Goal: Task Accomplishment & Management: Use online tool/utility

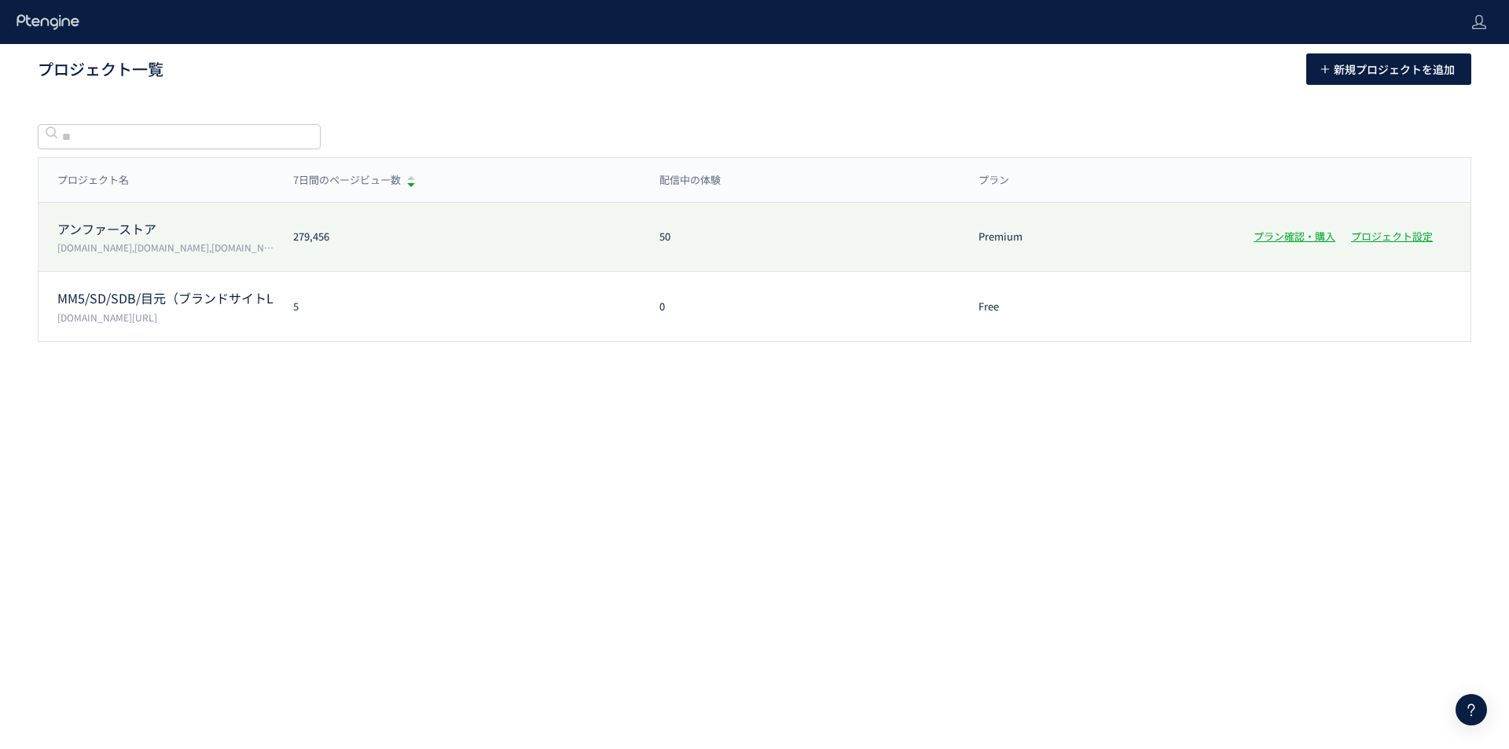
click at [167, 240] on div "アンファーストア [DOMAIN_NAME],[DOMAIN_NAME],[DOMAIN_NAME],[DOMAIN_NAME]" at bounding box center [157, 237] width 236 height 35
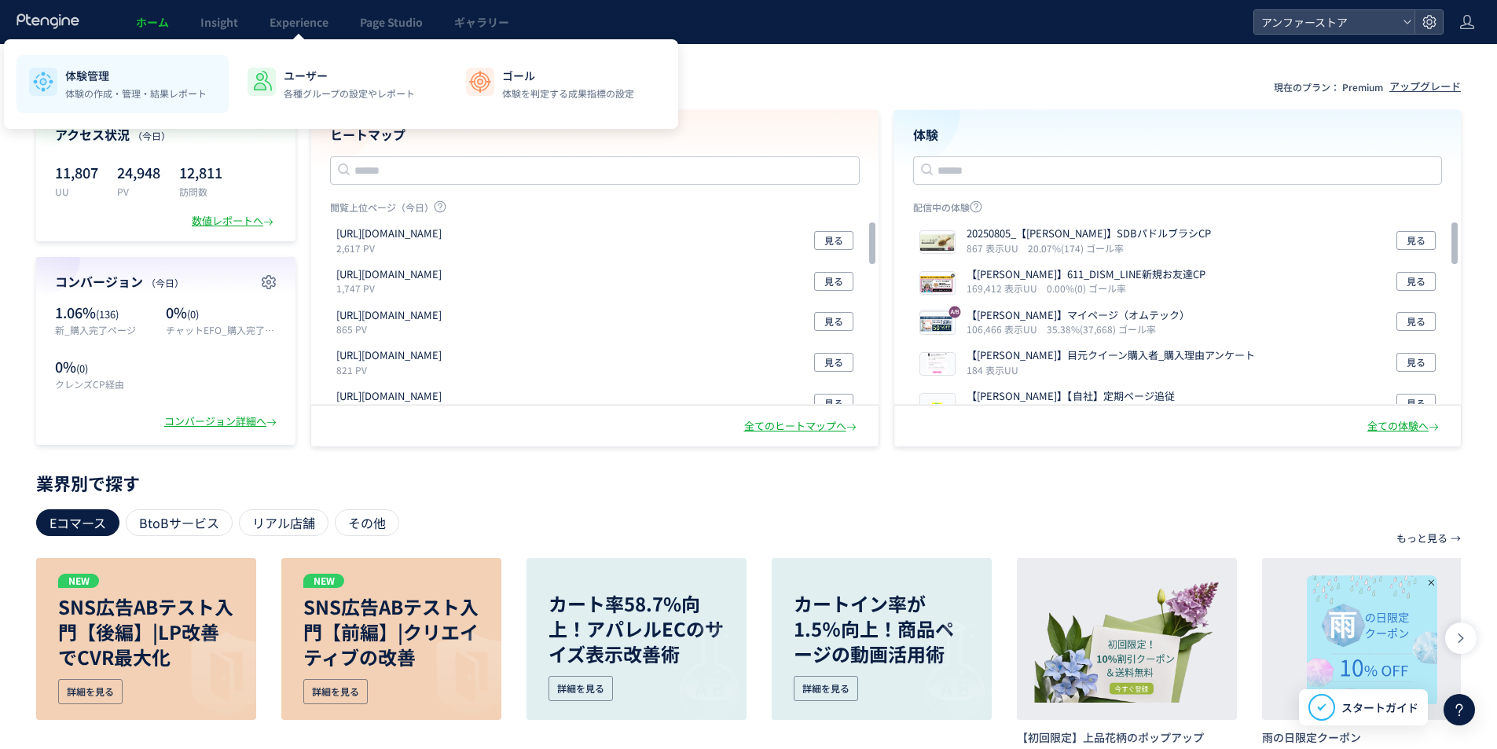
click at [75, 85] on div "体験管理 体験の作成・管理・結果レポート" at bounding box center [135, 84] width 141 height 33
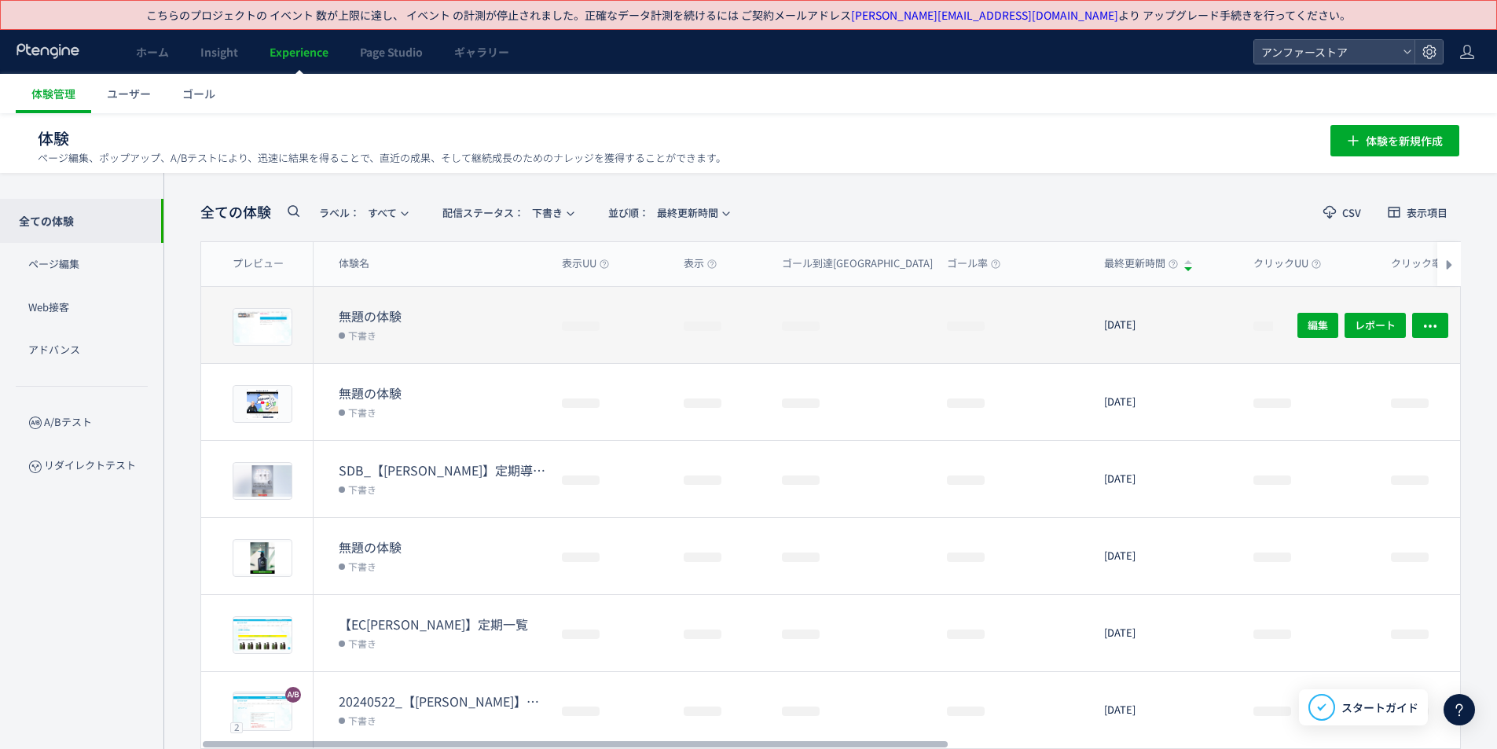
click at [387, 315] on dt "無題の体験" at bounding box center [444, 316] width 211 height 18
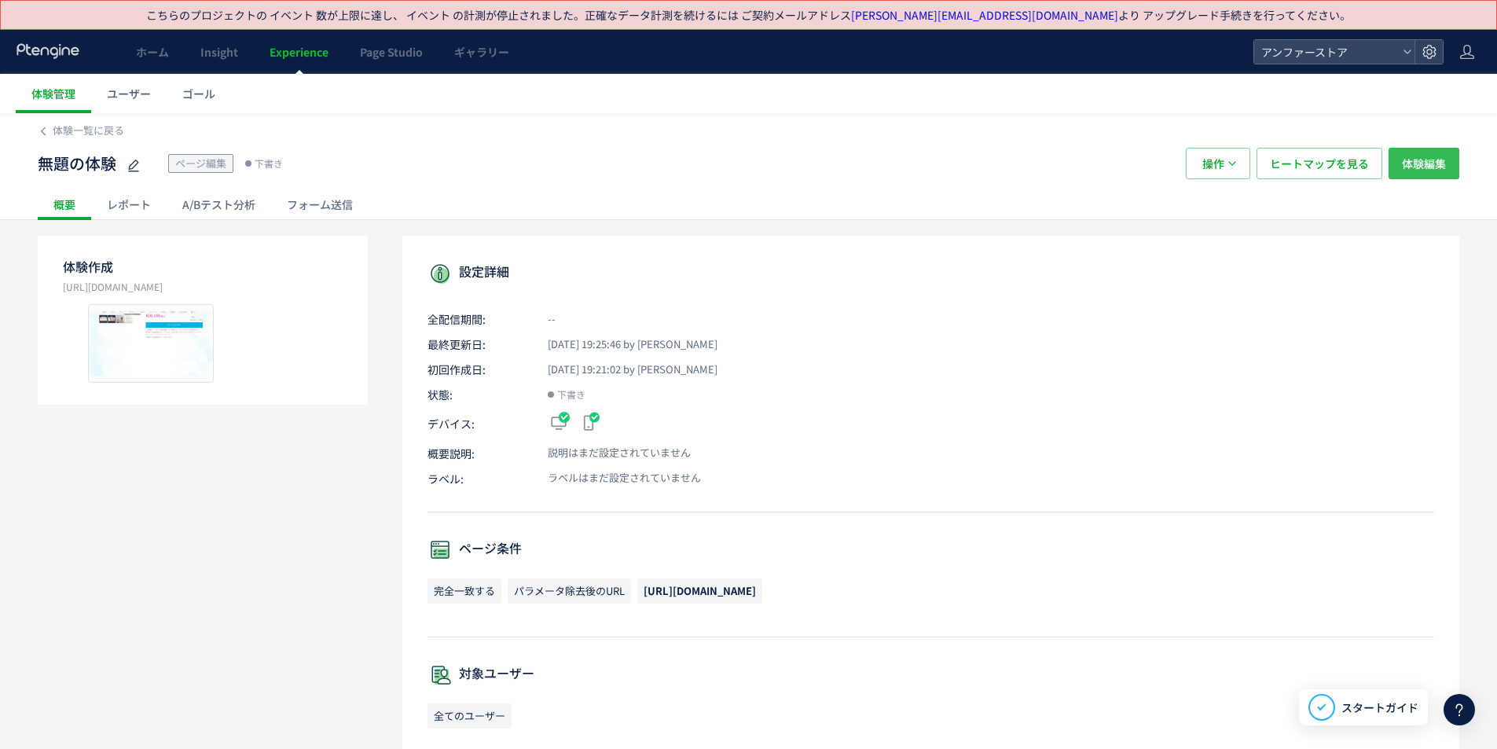
click at [1441, 156] on span "体験編集" at bounding box center [1424, 163] width 44 height 31
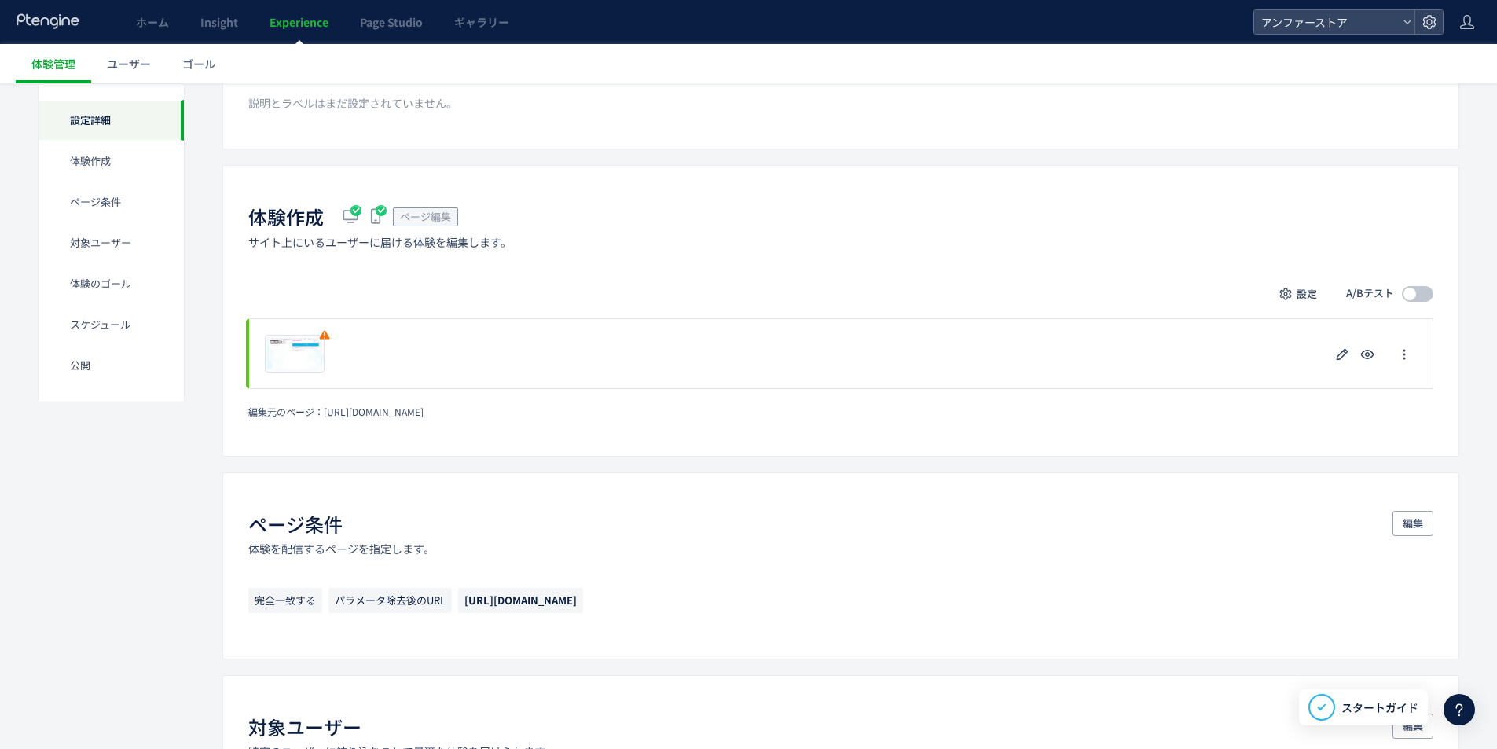
scroll to position [314, 0]
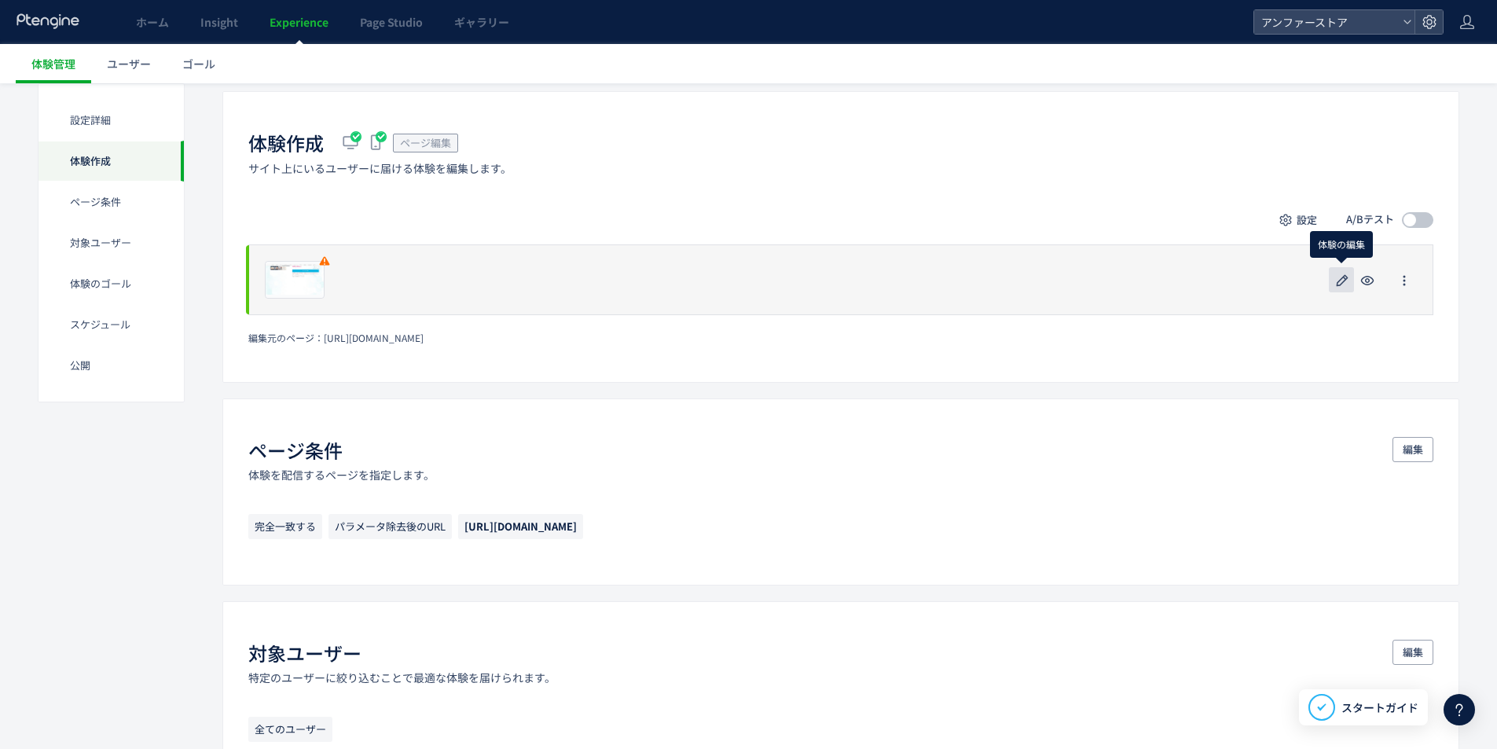
click at [1341, 277] on icon "button" at bounding box center [1342, 280] width 19 height 19
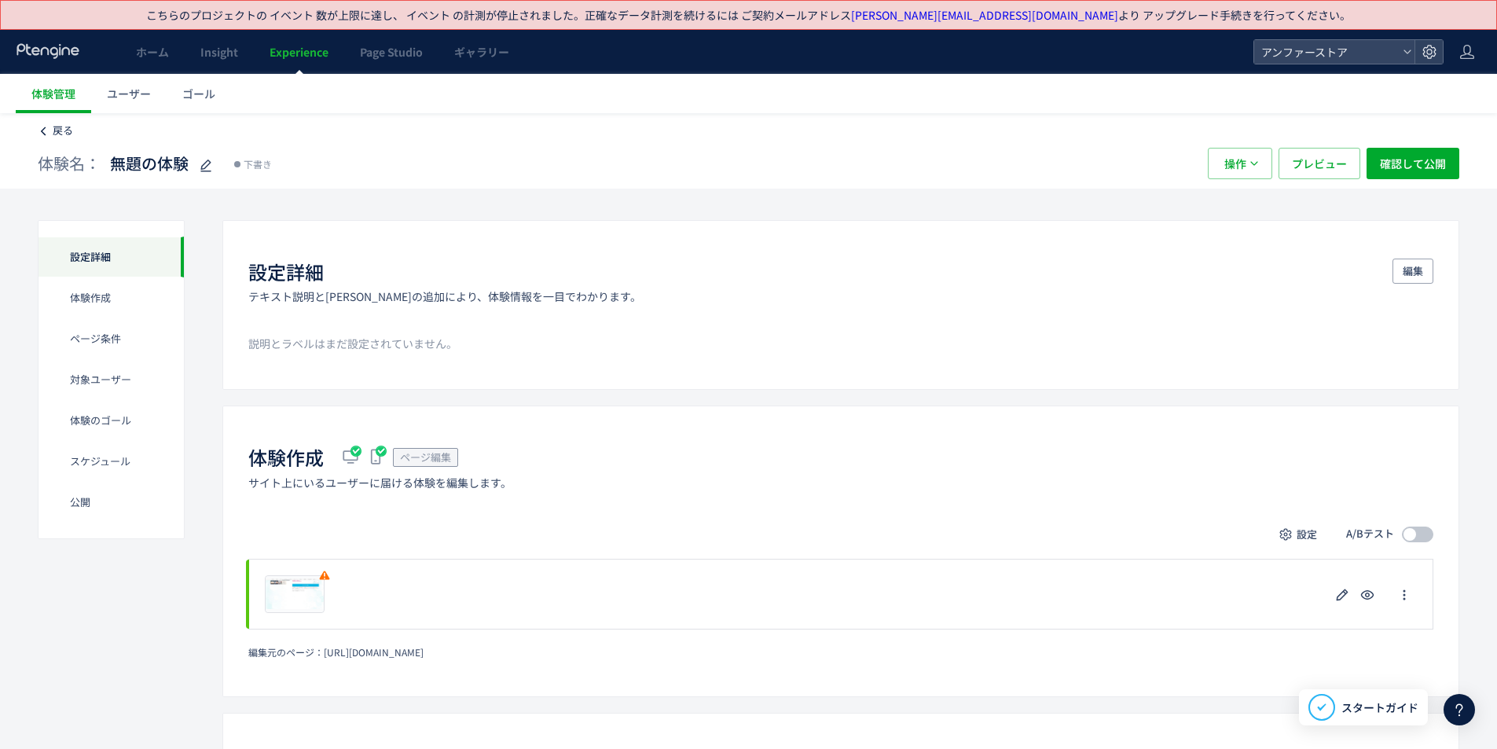
click at [60, 128] on span "戻る" at bounding box center [63, 130] width 20 height 15
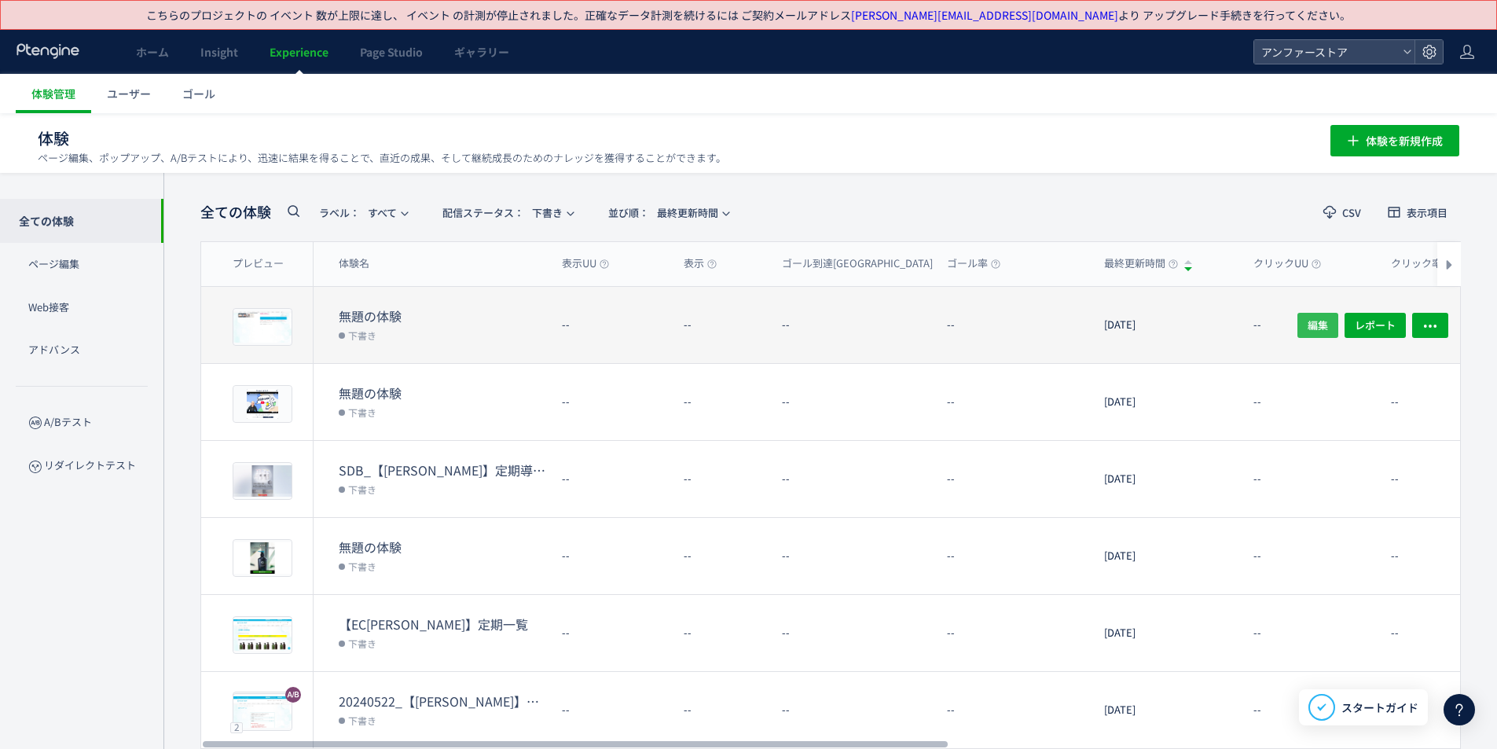
click at [1319, 322] on span "編集" at bounding box center [1318, 324] width 20 height 25
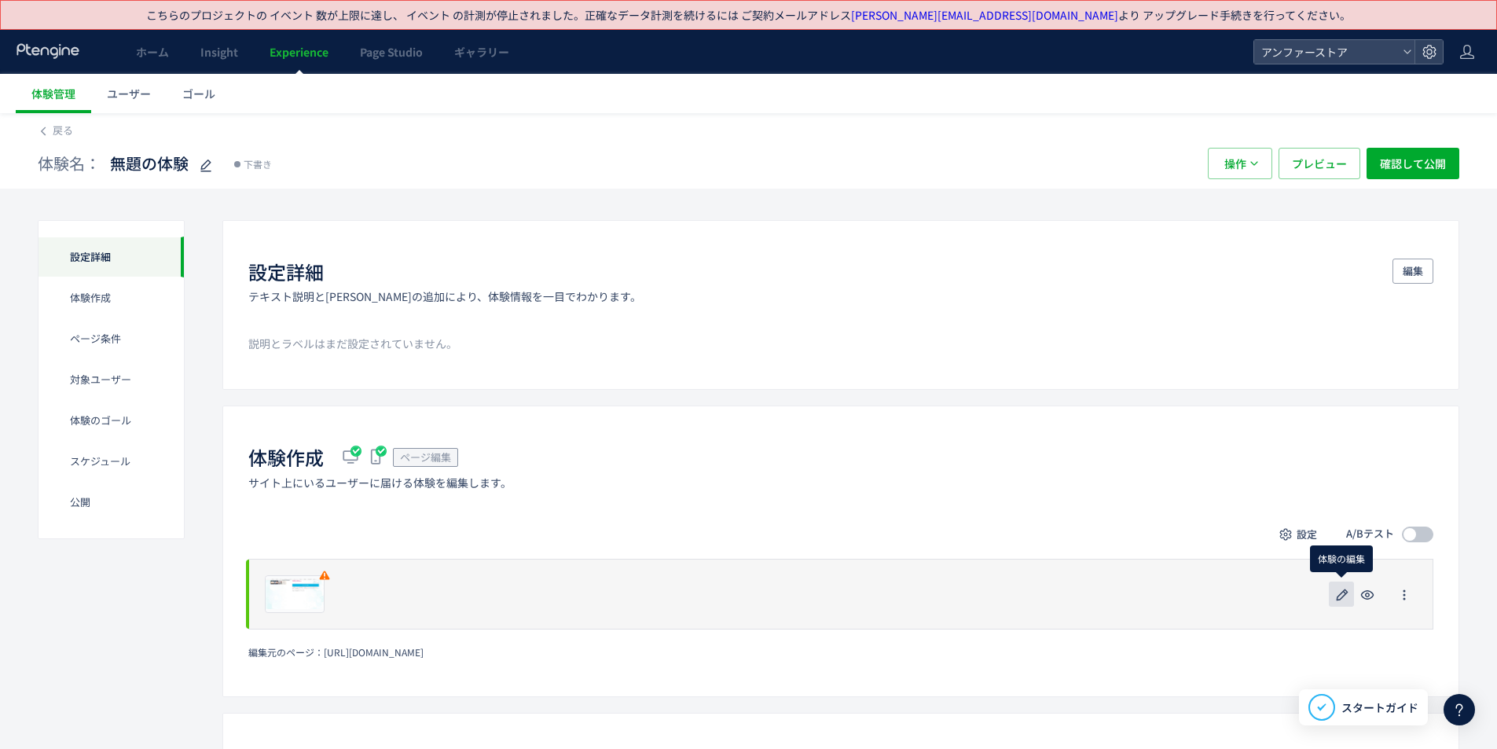
click at [1347, 599] on icon "button" at bounding box center [1342, 595] width 19 height 19
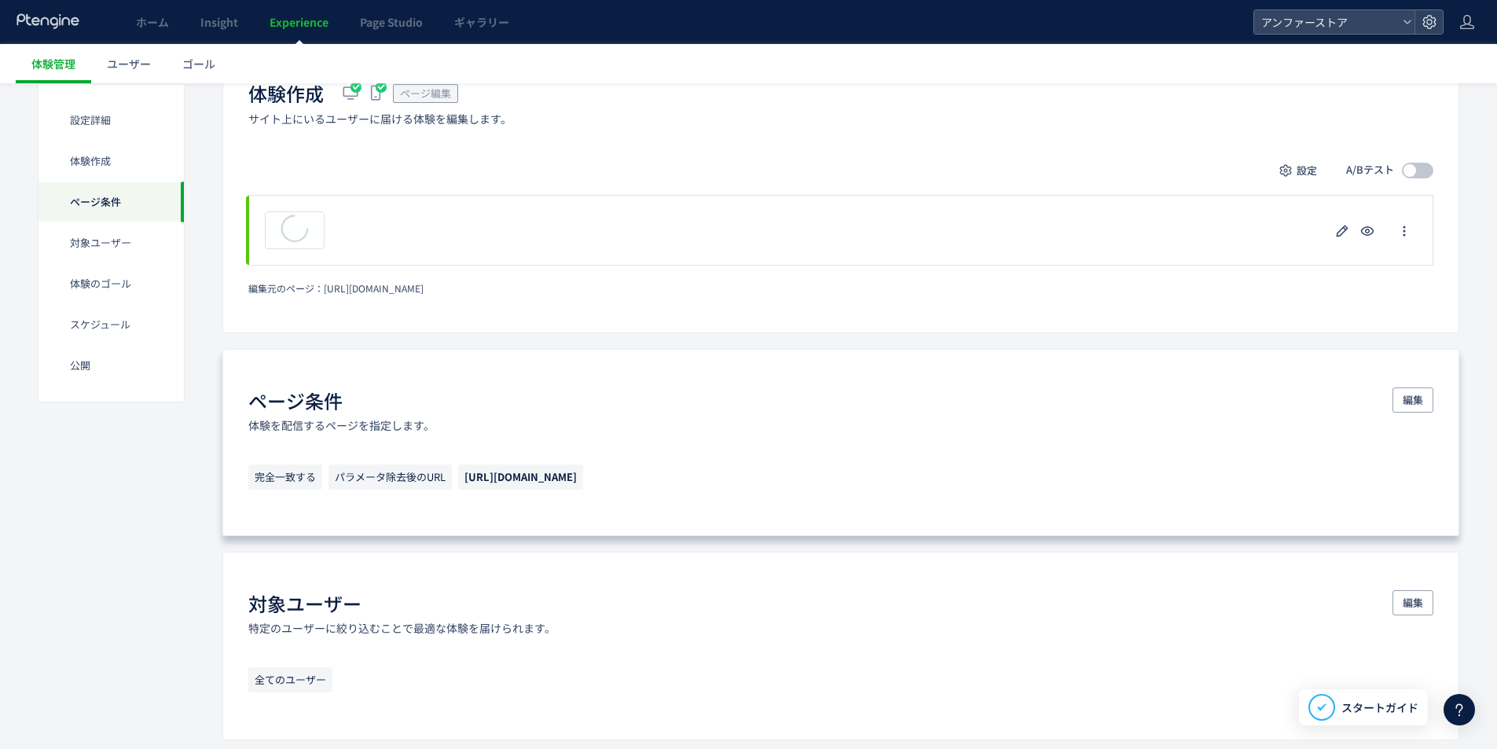
scroll to position [314, 0]
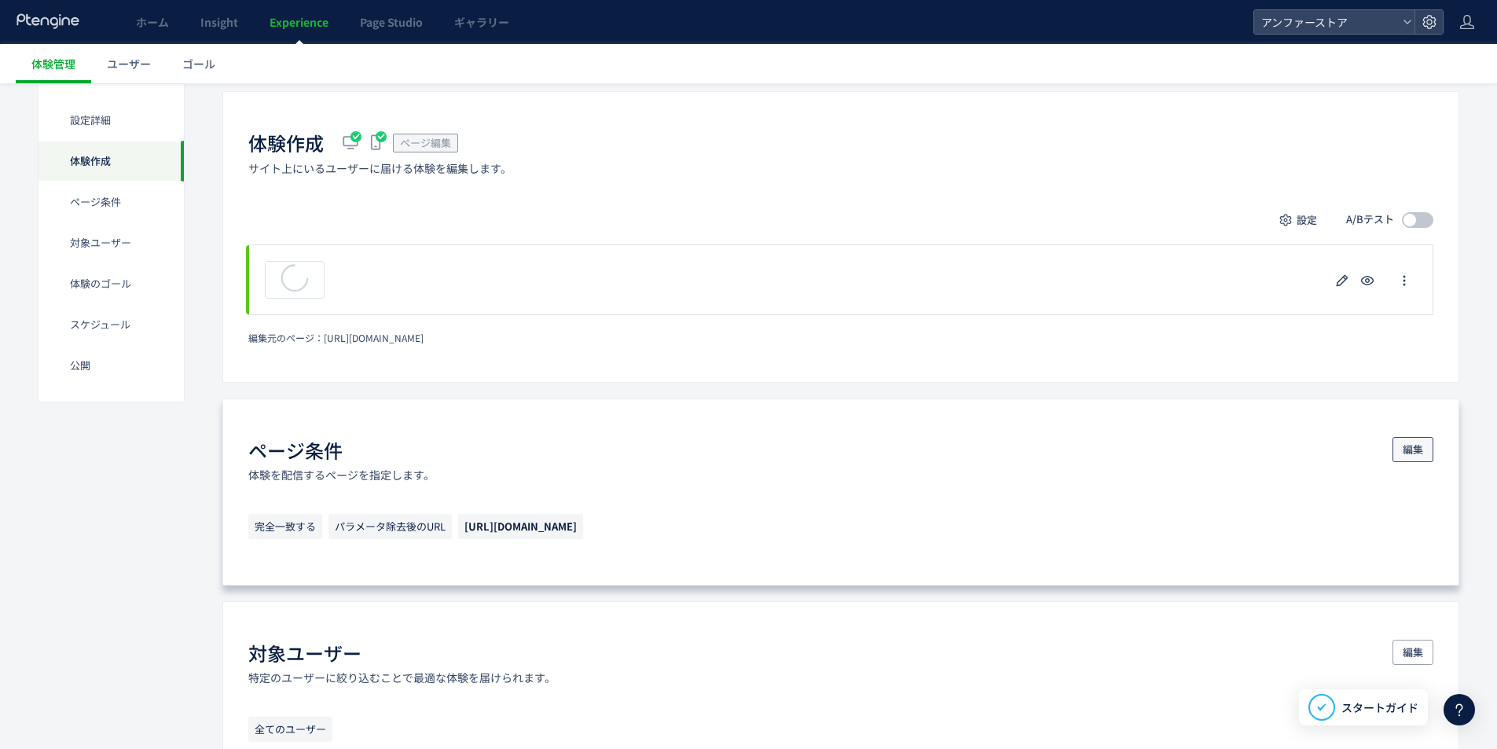
click at [1409, 457] on span "編集" at bounding box center [1413, 449] width 20 height 25
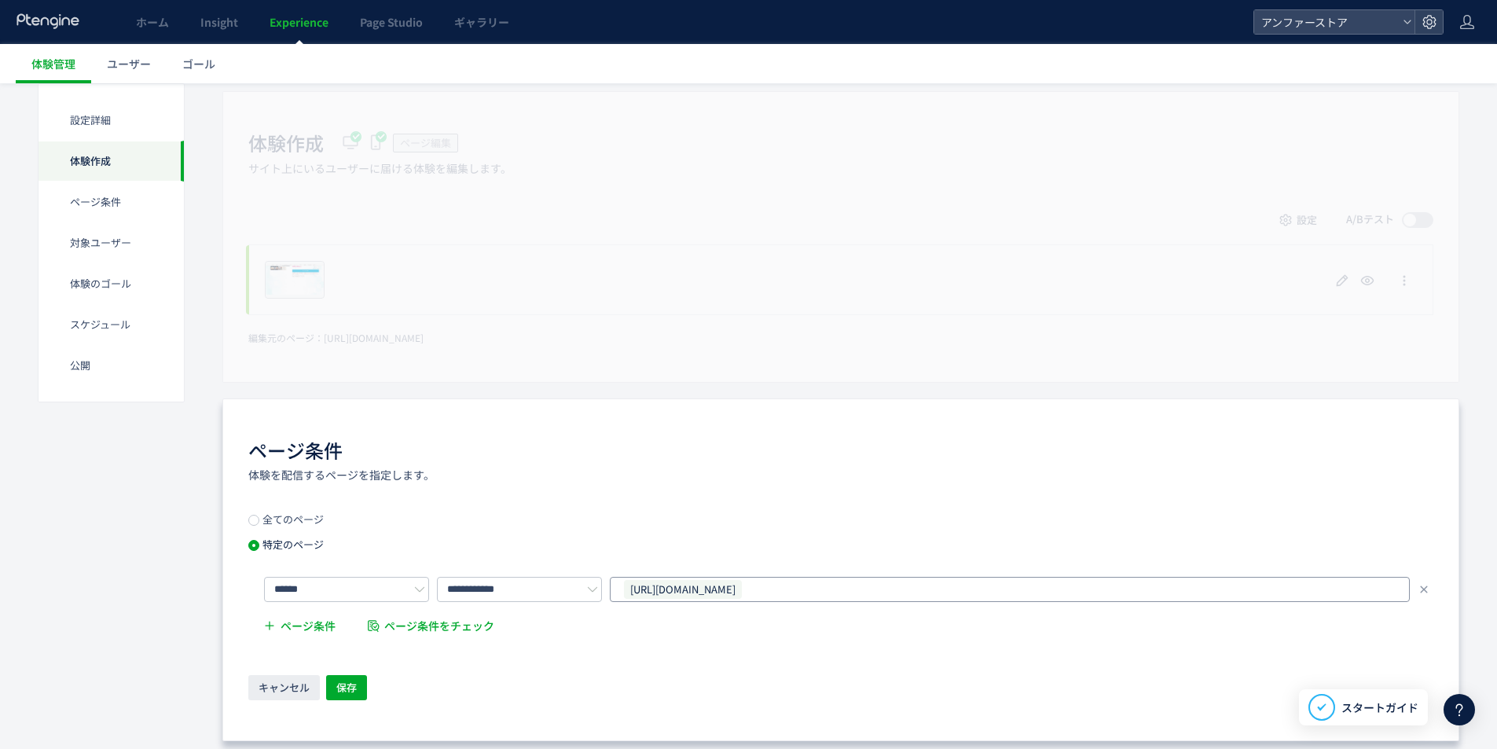
click at [895, 589] on div "[URL][DOMAIN_NAME]" at bounding box center [1004, 590] width 763 height 24
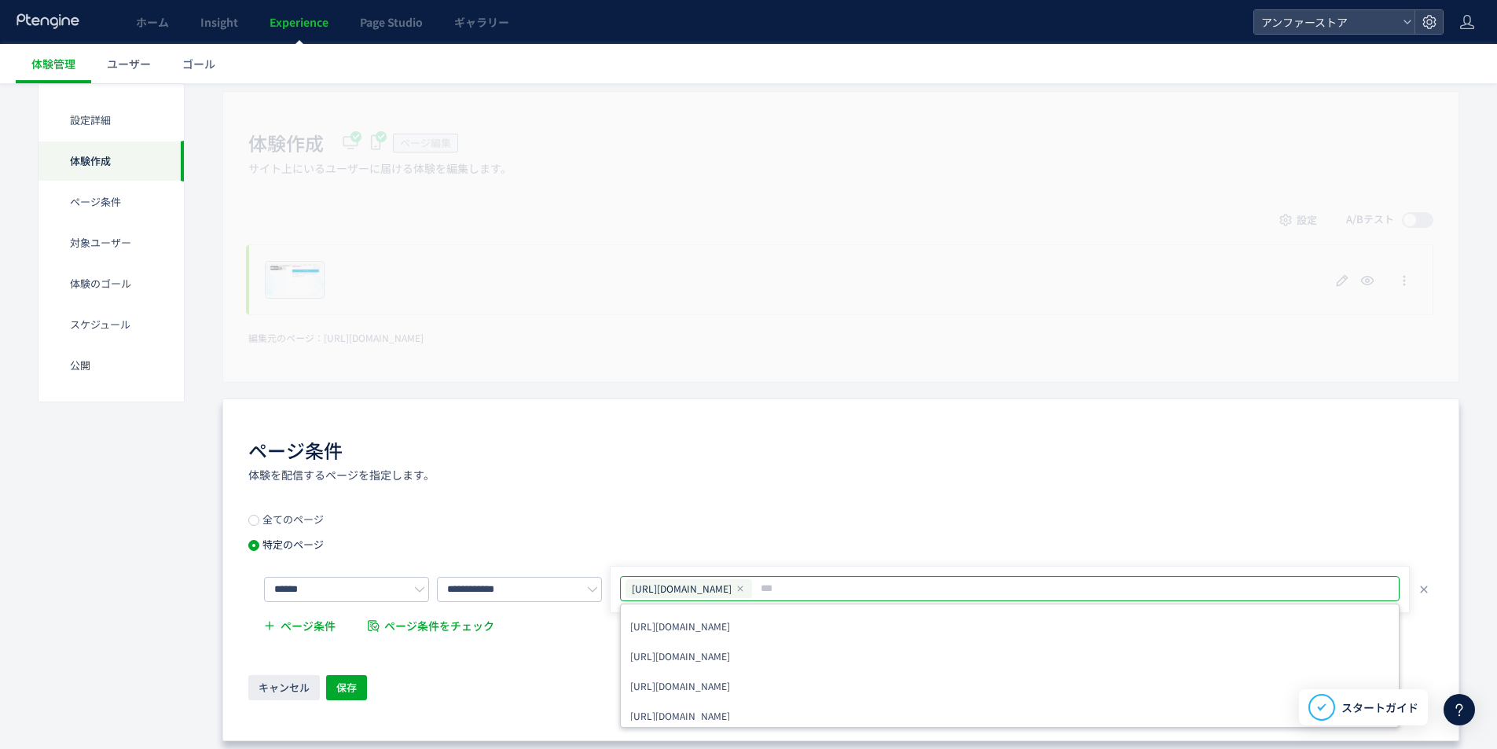
drag, startPoint x: 908, startPoint y: 590, endPoint x: 676, endPoint y: 591, distance: 231.9
click at [678, 590] on div "[URL][DOMAIN_NAME]" at bounding box center [950, 589] width 653 height 20
drag, startPoint x: 630, startPoint y: 592, endPoint x: 857, endPoint y: 593, distance: 227.2
click at [752, 593] on div "[URL][DOMAIN_NAME]" at bounding box center [689, 588] width 127 height 19
copy div "[URL][DOMAIN_NAME]"
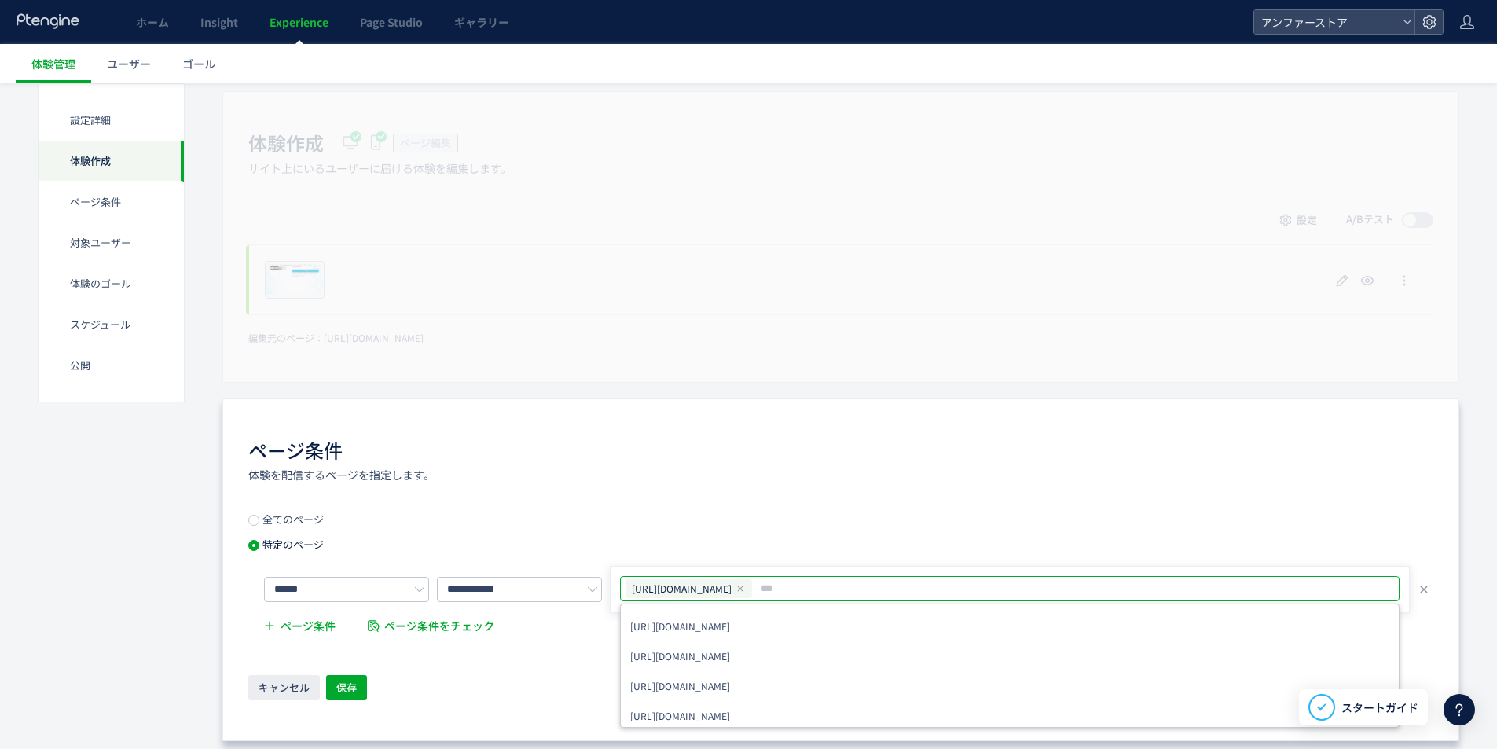
click at [880, 589] on input "text" at bounding box center [1016, 588] width 514 height 19
click at [913, 602] on div "https://www.angfa-store.jp/product/DMEEM04XS https://www.angfa-store.jp/ https:…" at bounding box center [1010, 589] width 780 height 27
click at [914, 595] on input "text" at bounding box center [1016, 588] width 514 height 19
paste input "**********"
type input "**********"
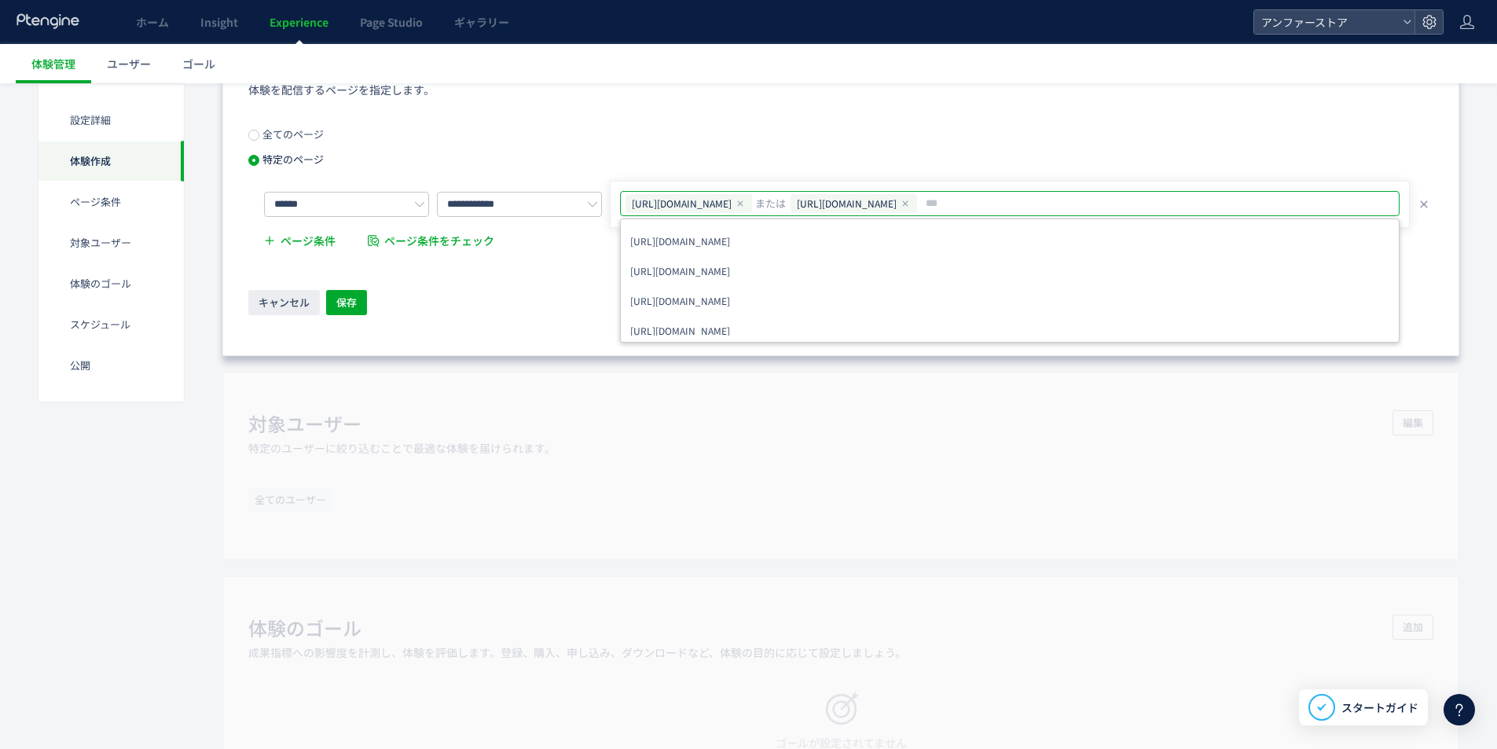
scroll to position [786, 0]
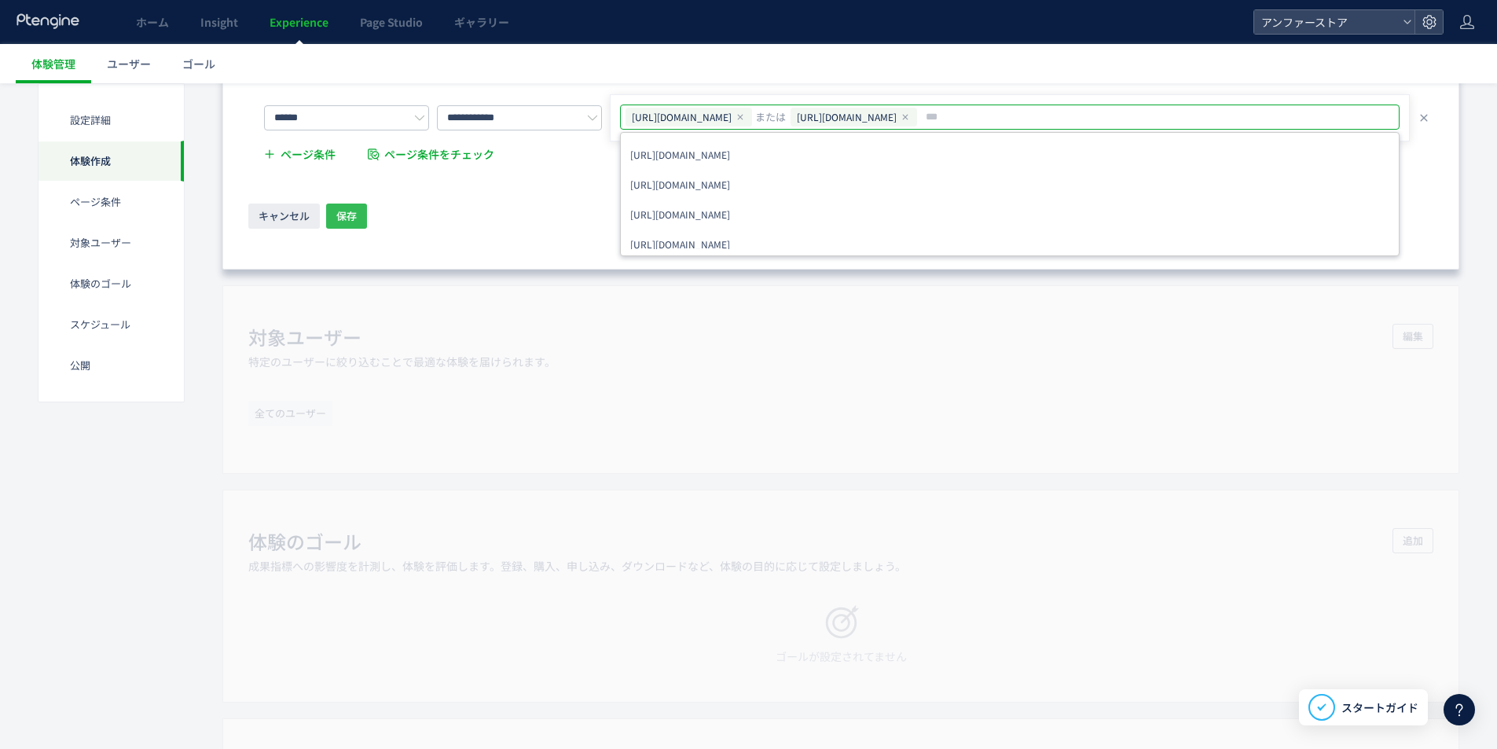
click at [355, 225] on span "保存" at bounding box center [346, 216] width 20 height 25
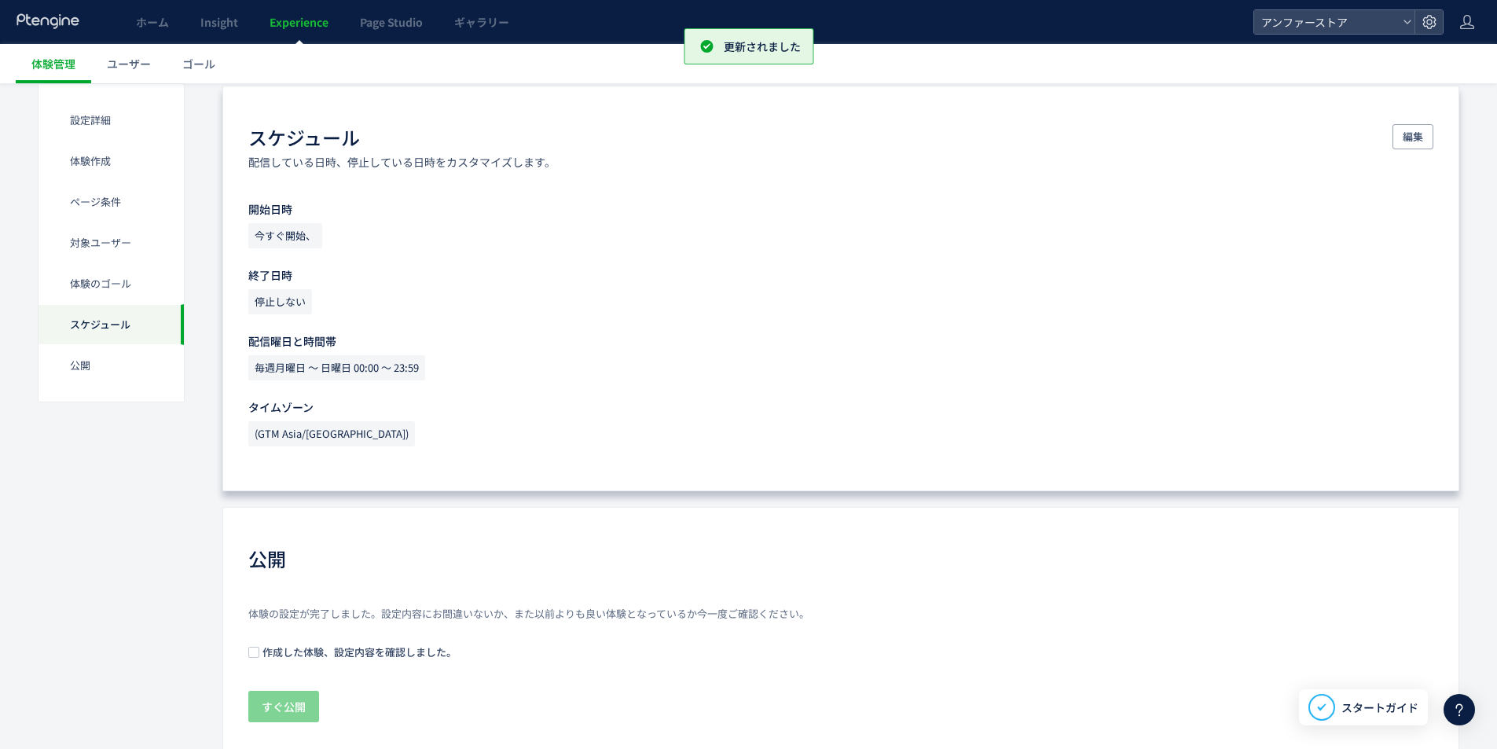
scroll to position [1326, 0]
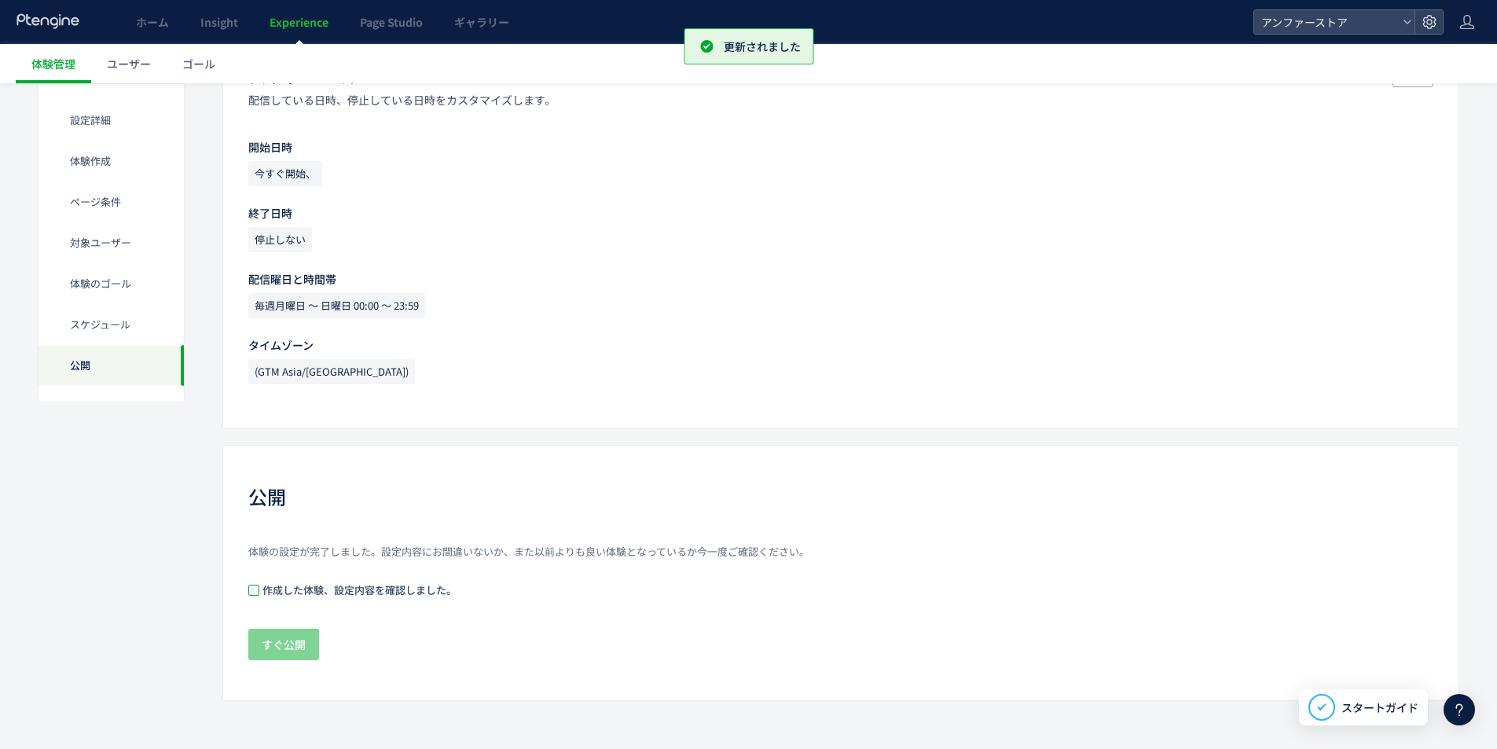
click at [252, 587] on span at bounding box center [253, 590] width 11 height 11
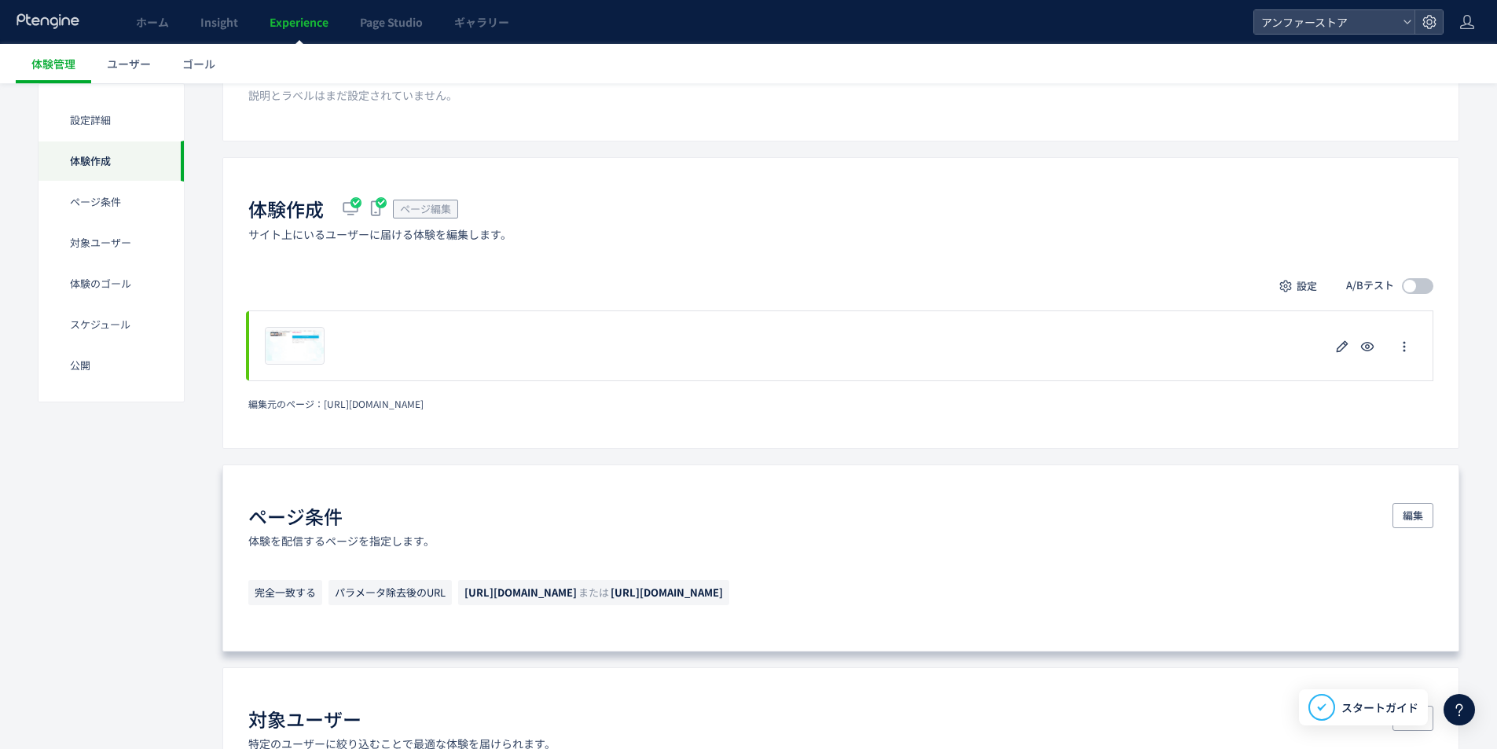
scroll to position [0, 0]
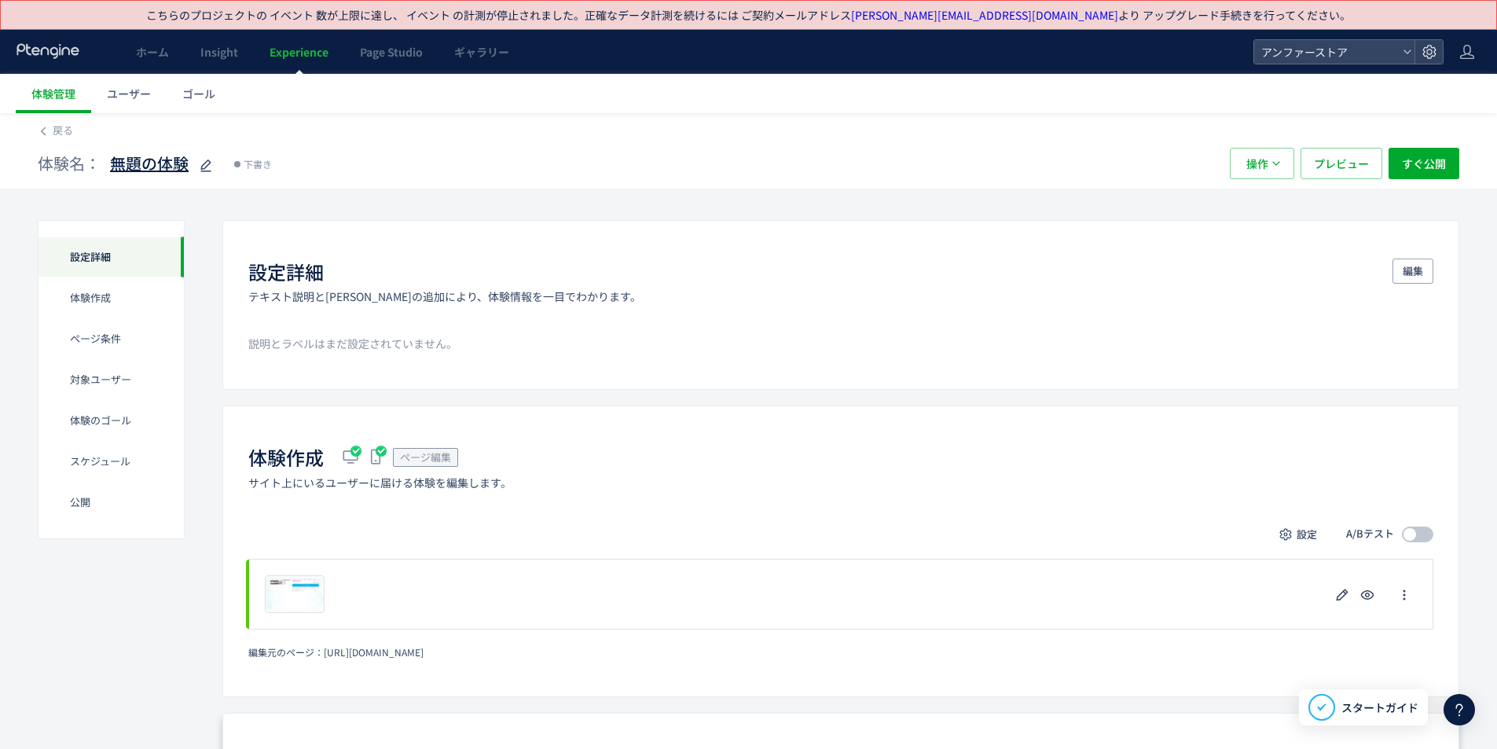
click at [172, 160] on span "無題の体験" at bounding box center [149, 164] width 79 height 23
click at [208, 159] on icon at bounding box center [206, 165] width 19 height 19
type input "*******"
click at [173, 172] on div "250815_" at bounding box center [153, 163] width 87 height 31
click at [192, 170] on icon at bounding box center [187, 165] width 19 height 19
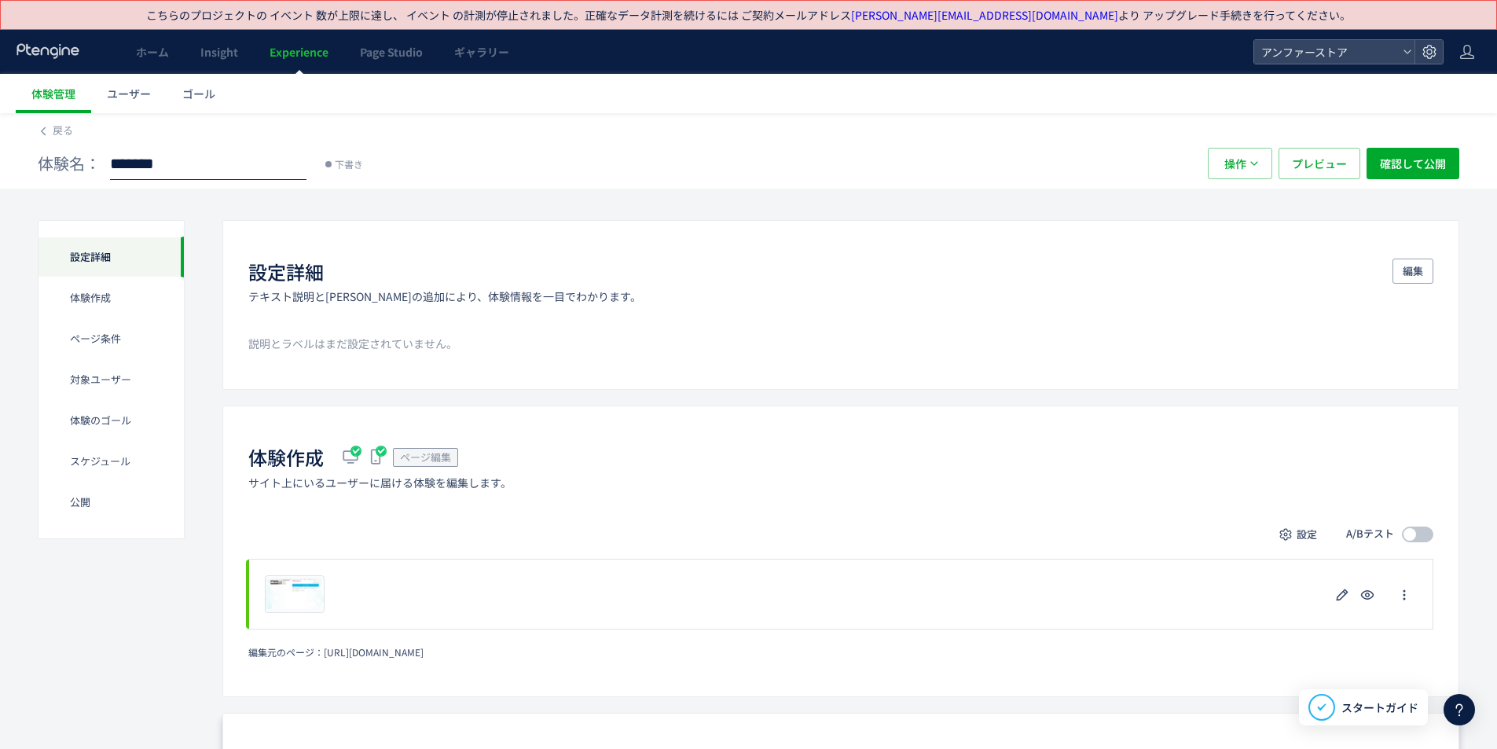
click at [228, 174] on input "*******" at bounding box center [208, 164] width 197 height 31
type input "**********"
click at [1424, 172] on span "確認して公開" at bounding box center [1413, 163] width 66 height 31
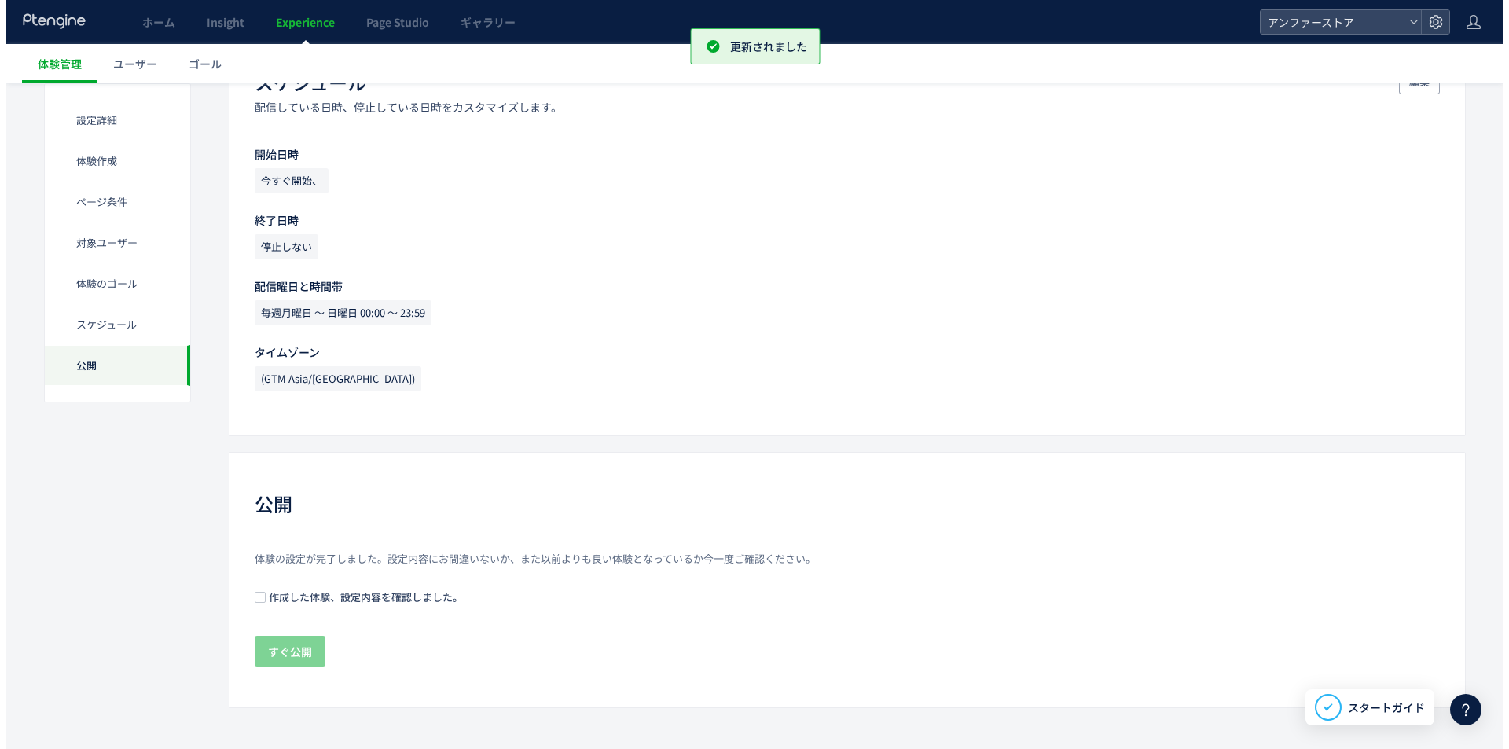
scroll to position [1326, 0]
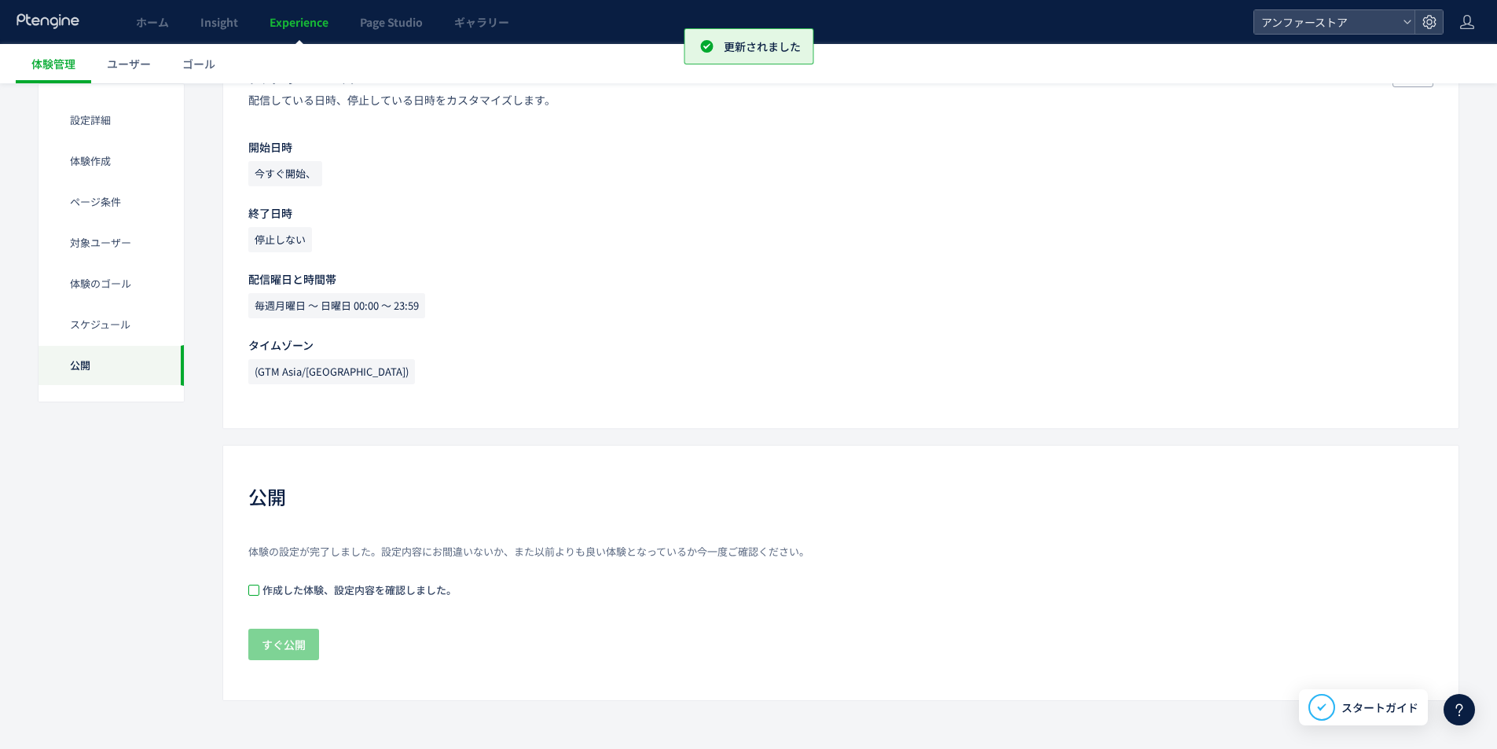
click at [252, 588] on span at bounding box center [253, 590] width 11 height 11
click at [296, 647] on span "すぐ公開" at bounding box center [284, 644] width 44 height 31
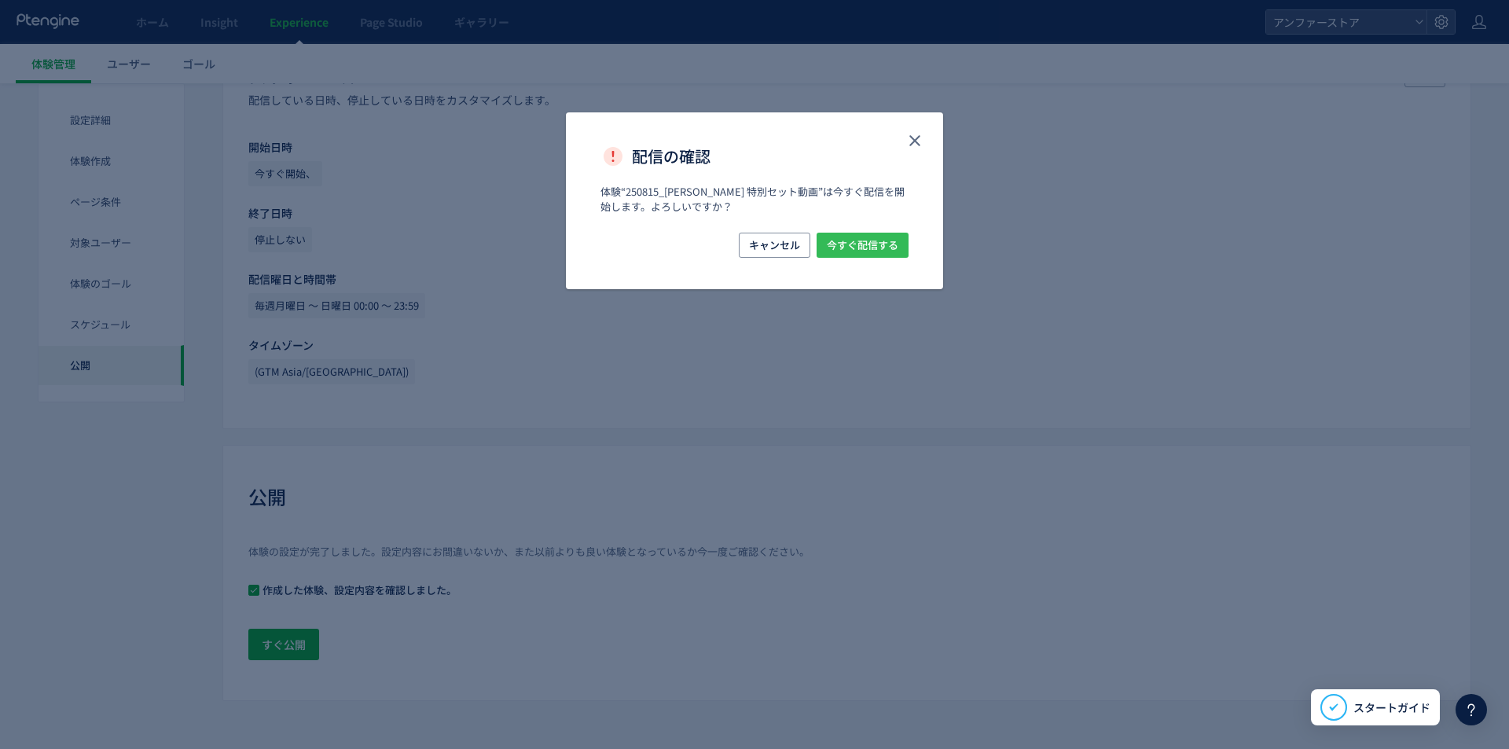
click at [869, 250] on span "今すぐ配信する" at bounding box center [863, 245] width 72 height 25
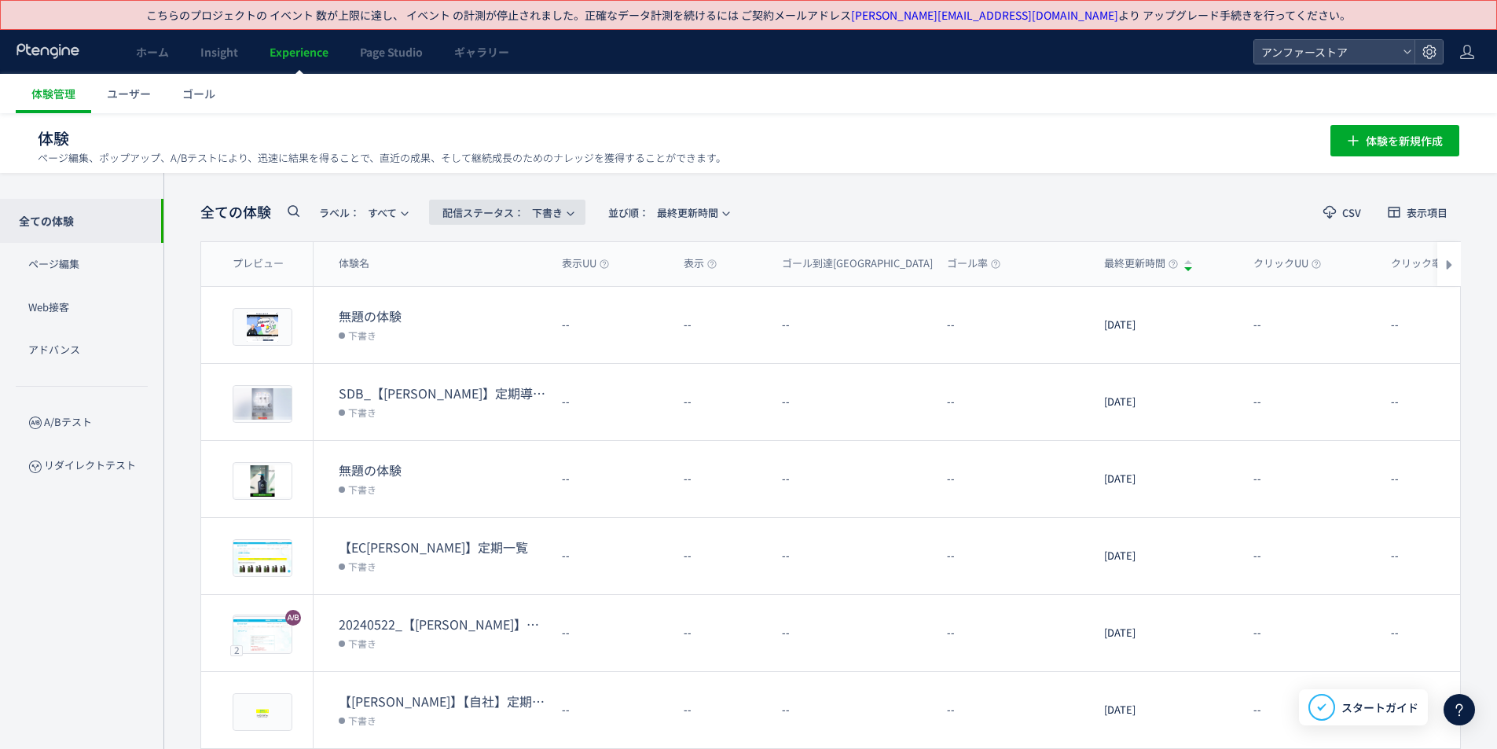
click at [541, 206] on span "配信ステータス​： 下書き" at bounding box center [503, 213] width 120 height 26
click at [521, 327] on li "配信中" at bounding box center [511, 341] width 64 height 28
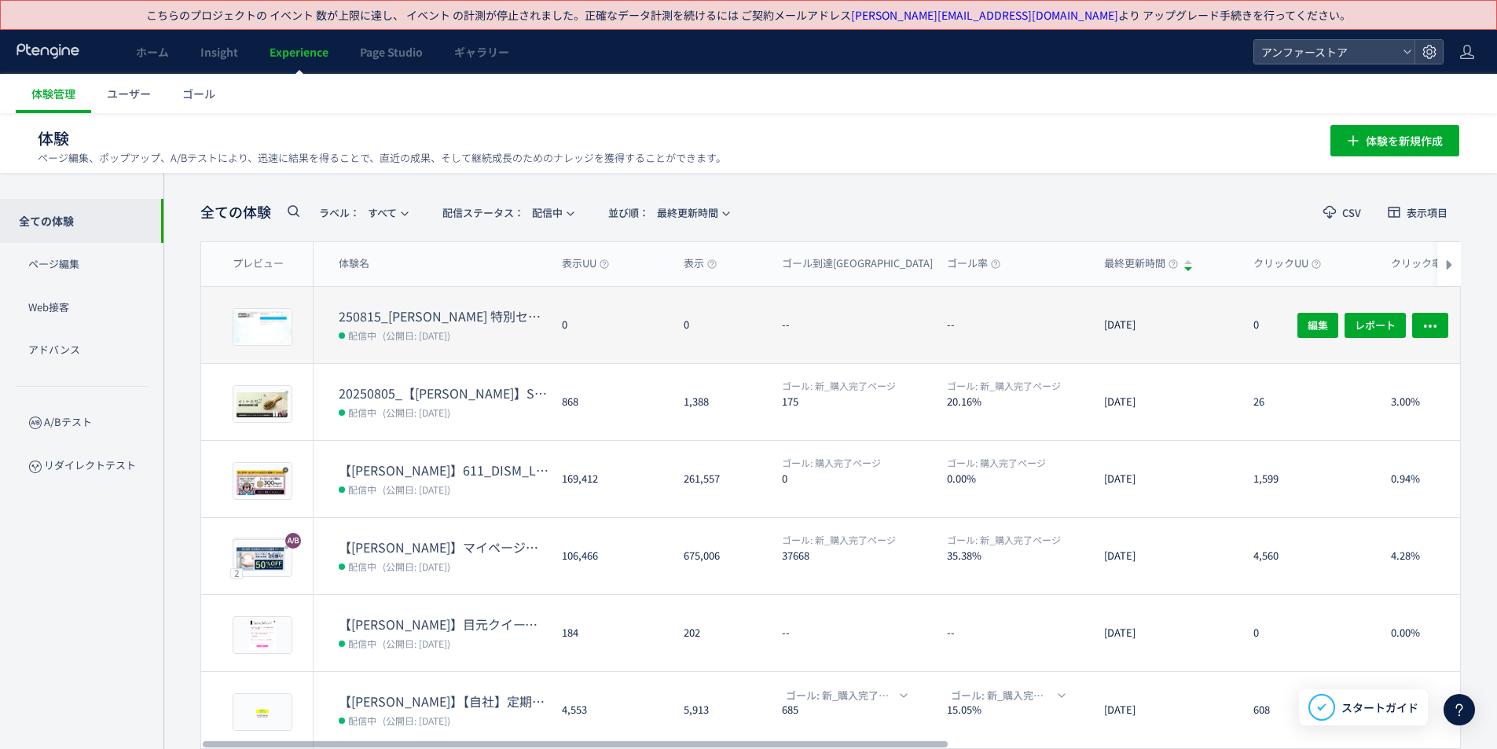
click at [479, 318] on dt "250815_優木まおみさん 特別セット動画" at bounding box center [444, 316] width 211 height 18
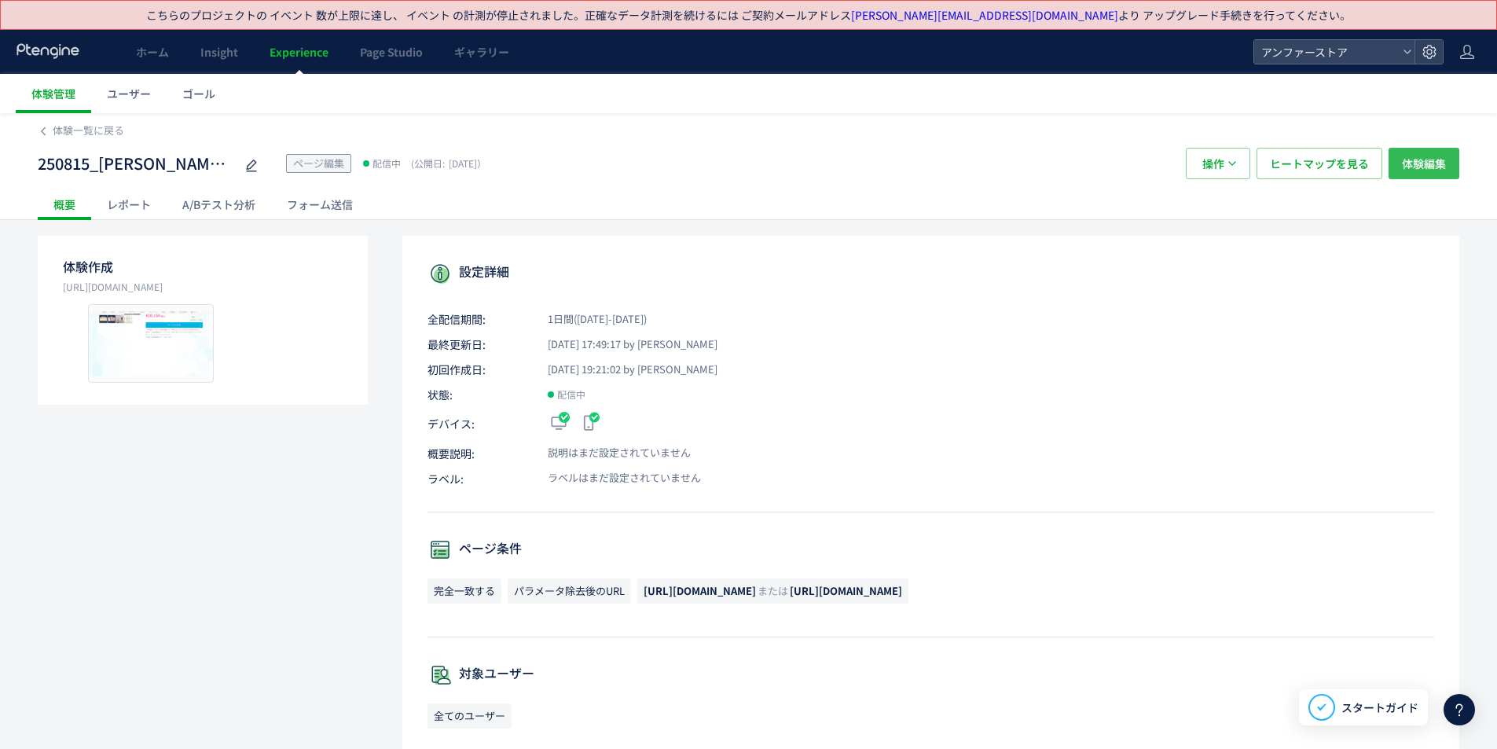
click at [1442, 162] on span "体験編集" at bounding box center [1424, 163] width 44 height 31
